Goal: Transaction & Acquisition: Purchase product/service

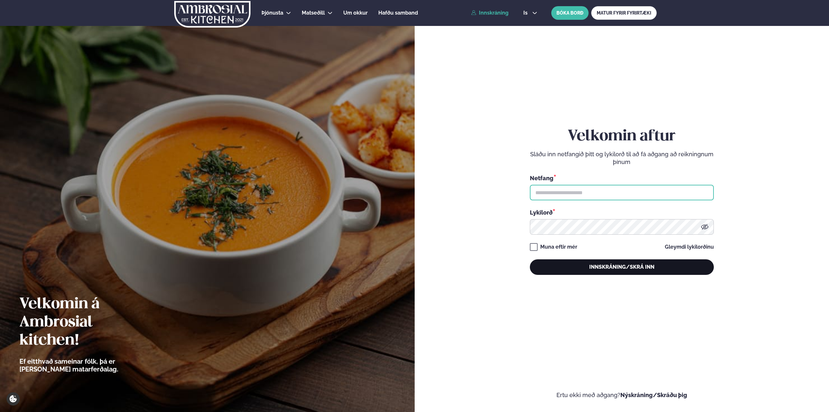
type input "**********"
click at [594, 269] on button "Innskráning/Skrá inn" at bounding box center [622, 268] width 184 height 16
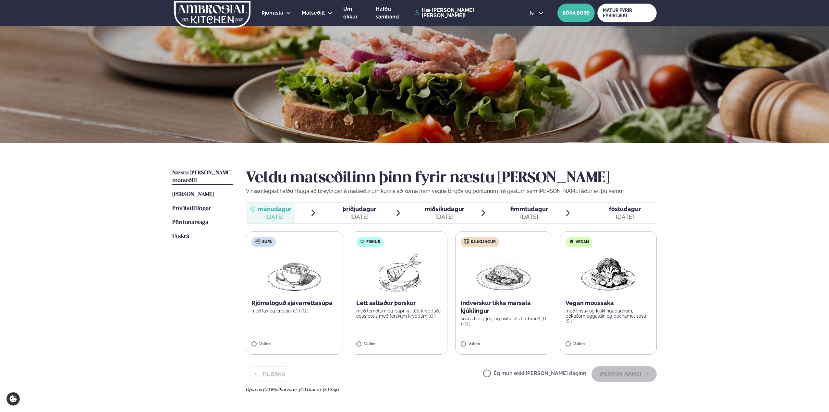
click at [456, 204] on span "miðvikudagur mið. [DATE]" at bounding box center [440, 213] width 49 height 21
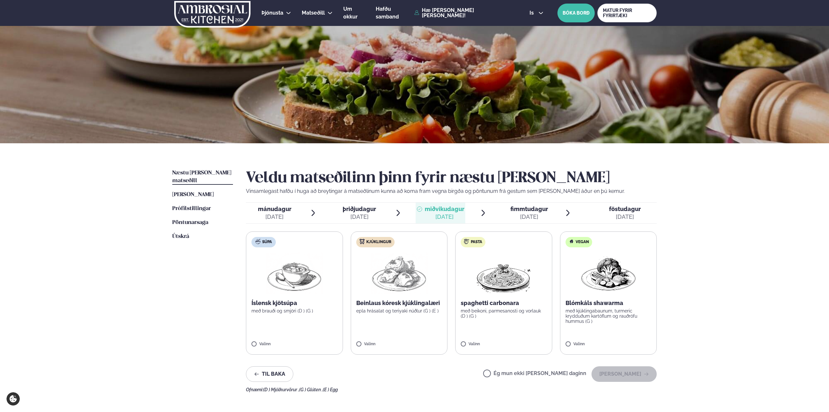
click at [570, 342] on label "Vegan Blómkáls shawarma með kjúklingabaunum, turmeric krydduðum kartöflum og ra…" at bounding box center [608, 293] width 97 height 123
click at [618, 372] on button "[PERSON_NAME]" at bounding box center [624, 375] width 65 height 16
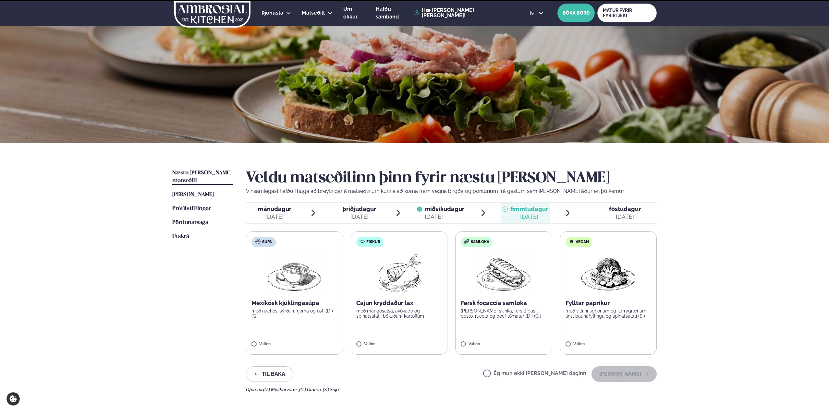
click at [506, 224] on div "mánudagur mán. [DATE] þriðjudagur þri. [DATE] miðvikudagur mið. [DATE] fimmtuda…" at bounding box center [451, 212] width 411 height 21
click at [581, 338] on label "Vegan Fylltar paprikur með villi hrísgrjónum og karrýgrænum linsubaunafyllingu …" at bounding box center [608, 293] width 97 height 123
click at [626, 373] on button "[PERSON_NAME]" at bounding box center [624, 375] width 65 height 16
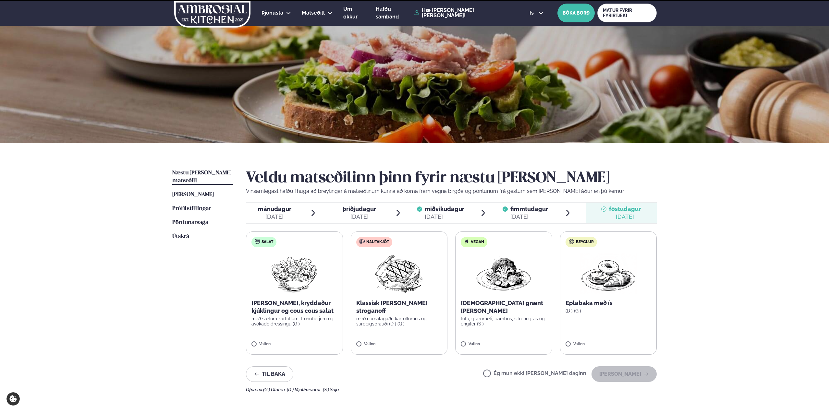
click at [615, 218] on div "[DATE]" at bounding box center [625, 217] width 32 height 8
click at [350, 214] on div "[DATE]" at bounding box center [359, 217] width 33 height 8
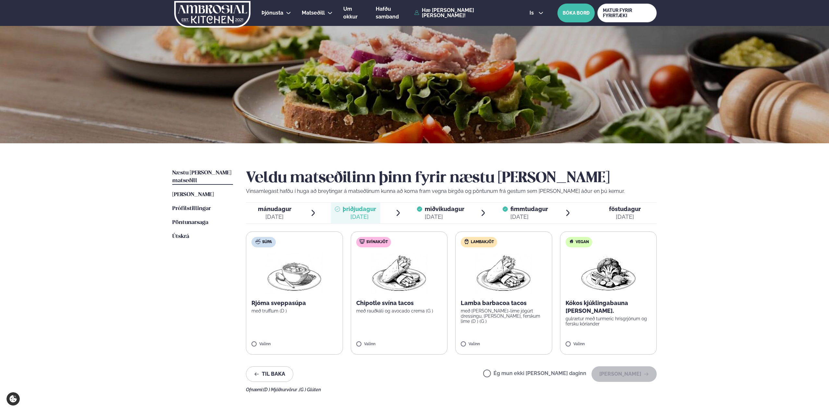
click at [282, 209] on span "mánudagur" at bounding box center [274, 209] width 33 height 7
